Goal: Navigation & Orientation: Go to known website

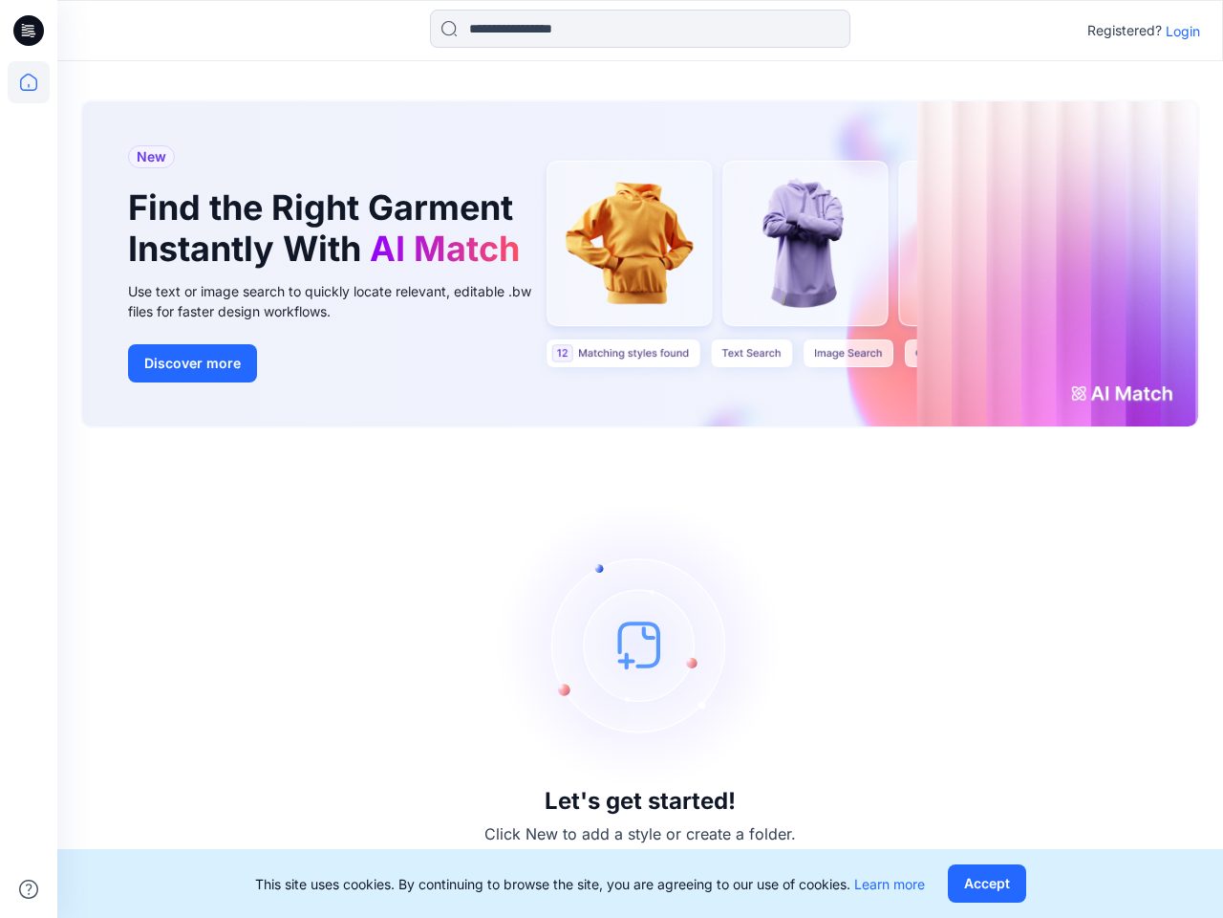
click at [612, 459] on div "Let's get started! Click New to add a style or create a folder." at bounding box center [640, 673] width 1120 height 444
click at [30, 31] on icon at bounding box center [32, 31] width 8 height 1
click at [29, 82] on icon at bounding box center [29, 82] width 42 height 42
click at [29, 889] on icon at bounding box center [28, 888] width 19 height 19
click at [640, 29] on input at bounding box center [640, 29] width 421 height 38
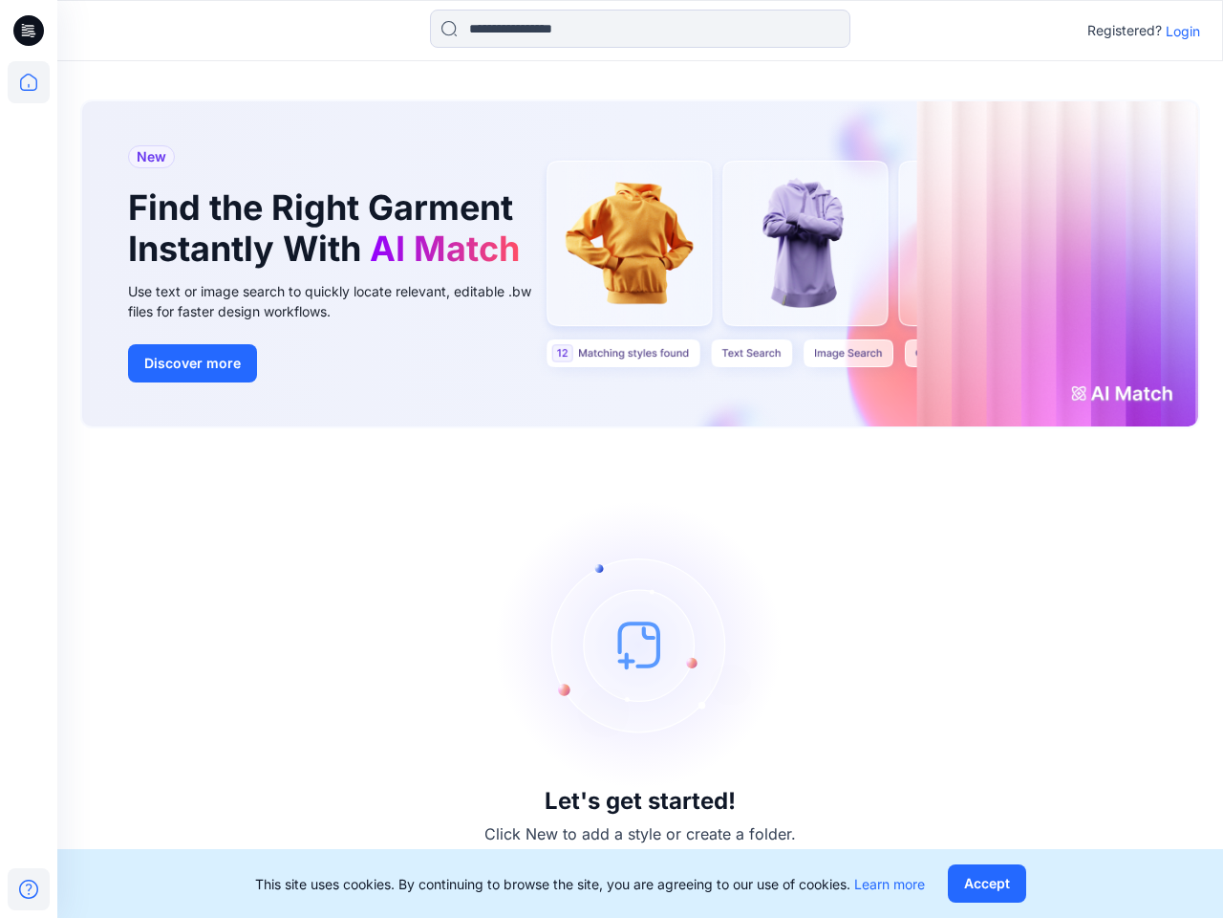
click at [1183, 31] on p "Login" at bounding box center [1183, 31] width 34 height 20
click at [986, 883] on button "Accept" at bounding box center [987, 883] width 78 height 38
